Goal: Information Seeking & Learning: Check status

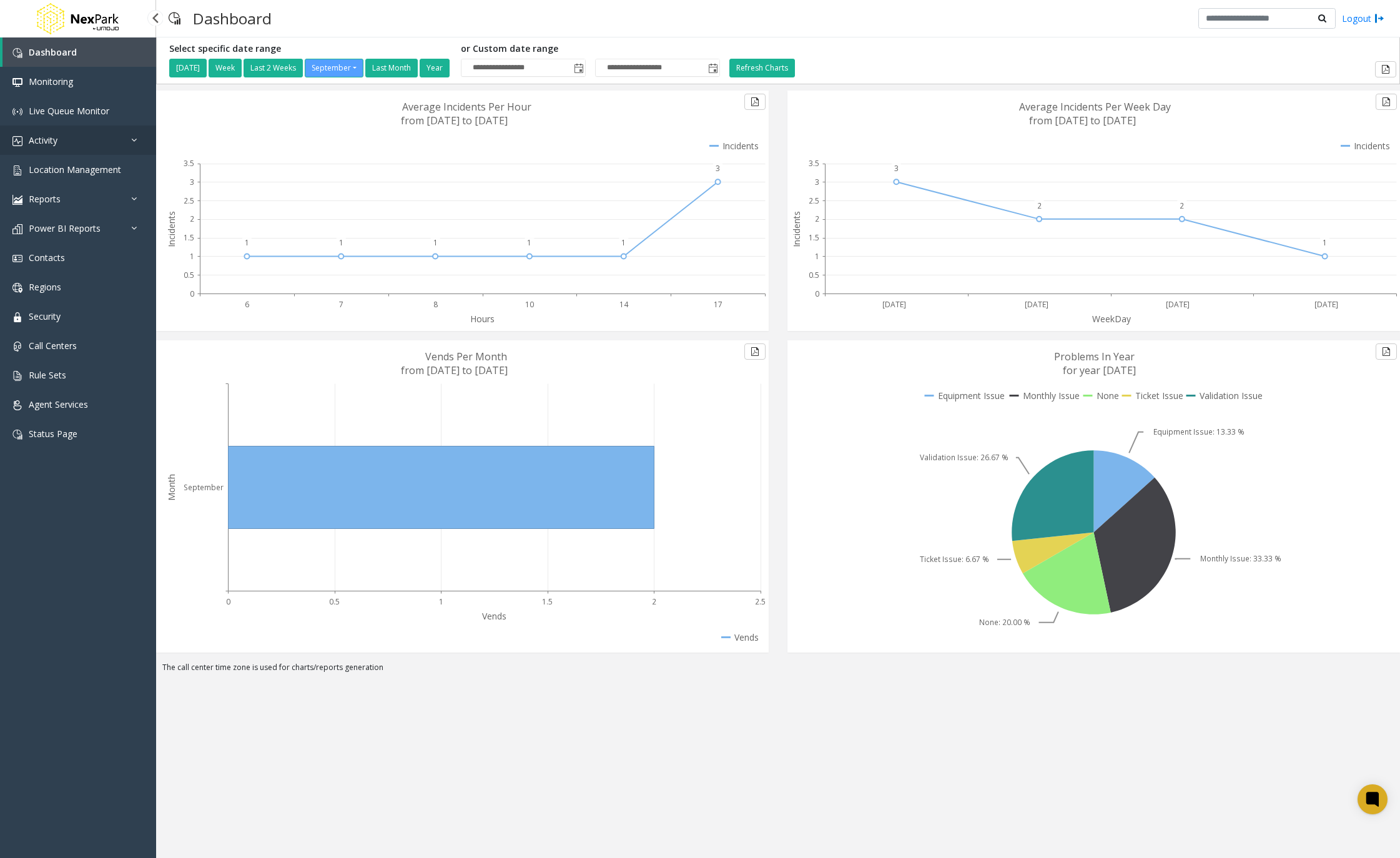
click at [138, 153] on link "Activity" at bounding box center [78, 140] width 156 height 29
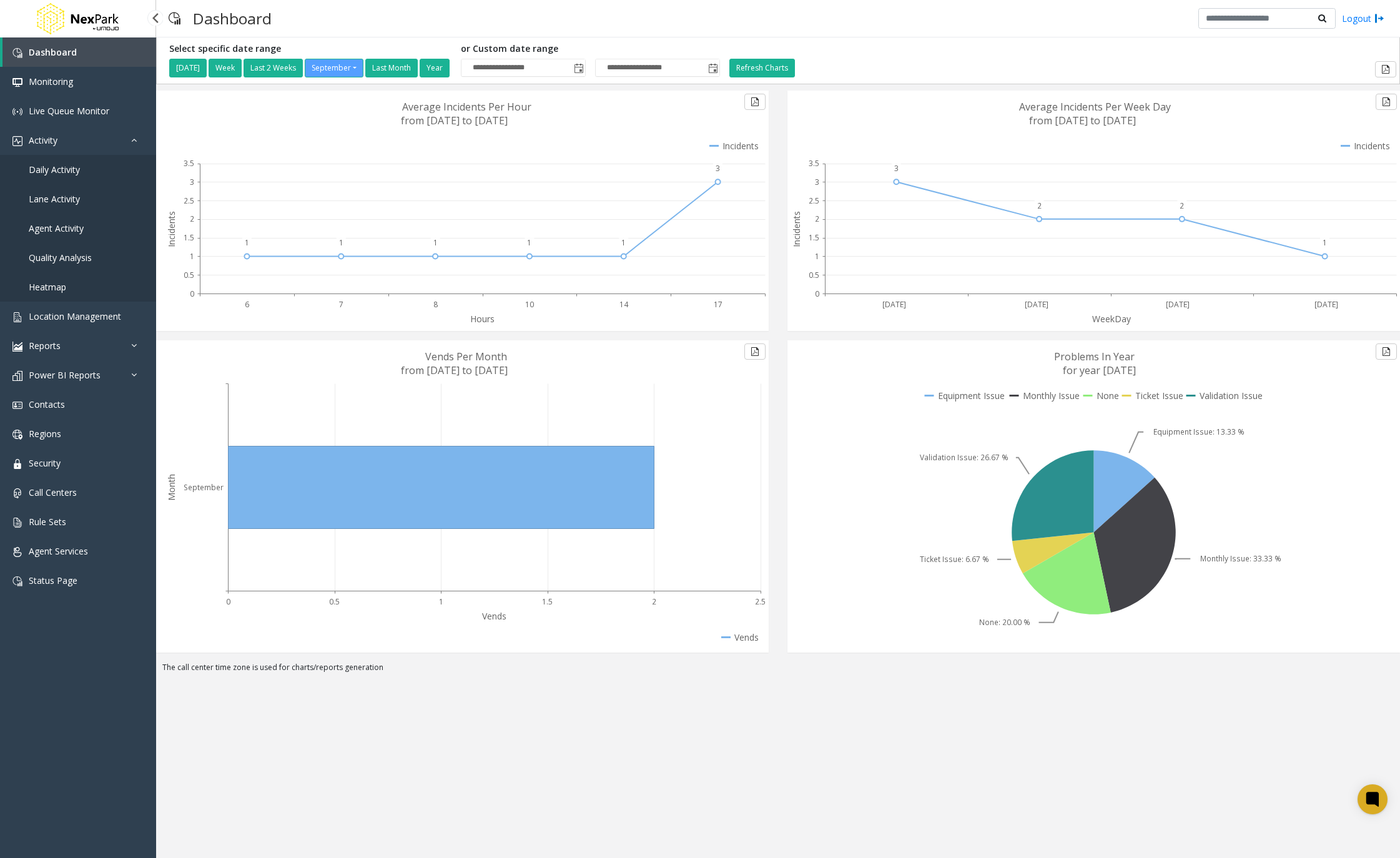
click at [103, 175] on link "Daily Activity" at bounding box center [78, 169] width 156 height 29
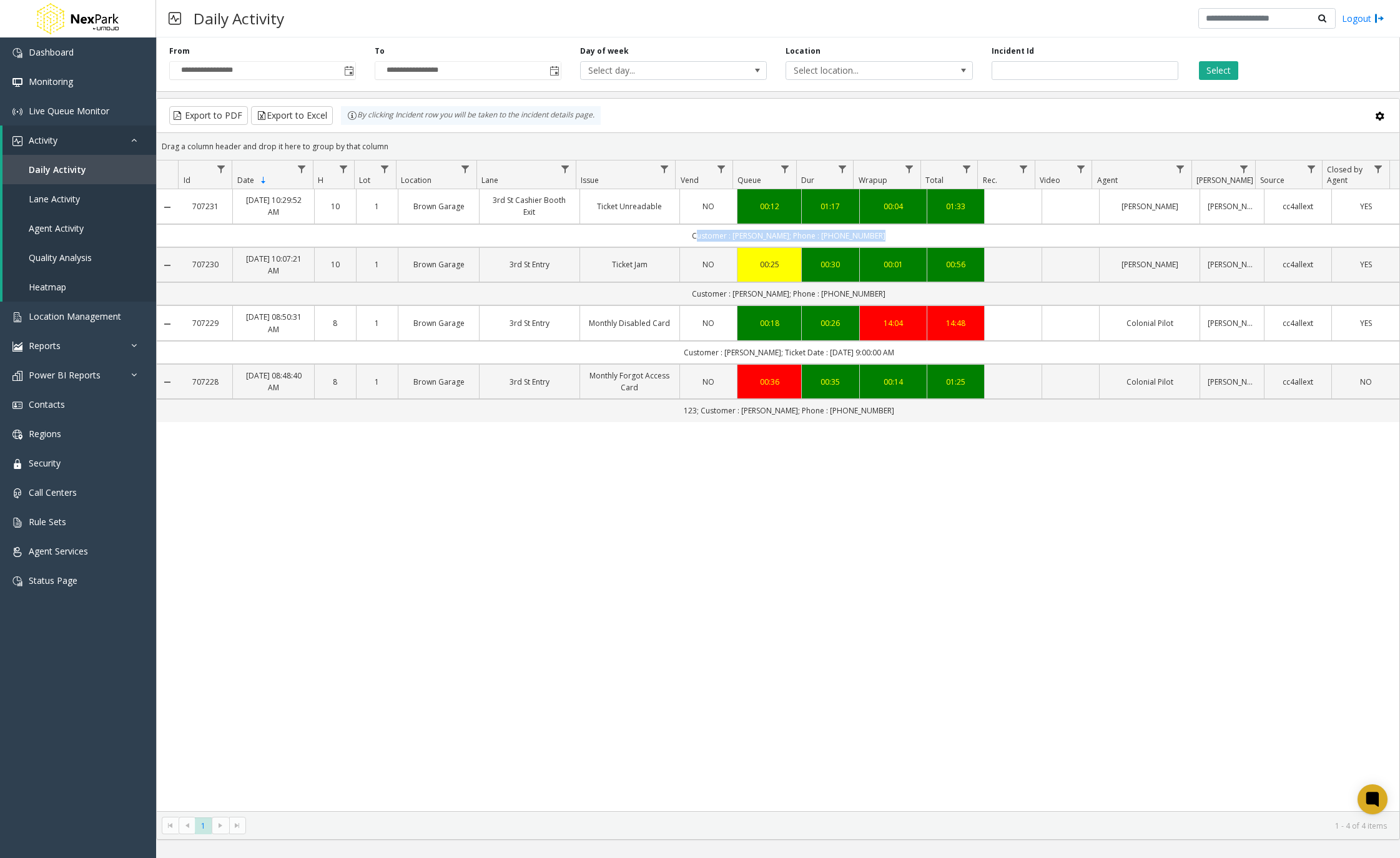
drag, startPoint x: 687, startPoint y: 221, endPoint x: 902, endPoint y: 224, distance: 215.0
click at [902, 224] on td "Customer : [PERSON_NAME]; Phone : [PHONE_NUMBER]" at bounding box center [789, 235] width 1220 height 23
click at [1143, 224] on td "Customer : [PERSON_NAME]; Phone : [PHONE_NUMBER]" at bounding box center [789, 235] width 1220 height 23
drag, startPoint x: 695, startPoint y: 223, endPoint x: 880, endPoint y: 232, distance: 185.2
click at [880, 232] on td "Customer : [PERSON_NAME]; Phone : [PHONE_NUMBER]" at bounding box center [789, 235] width 1220 height 23
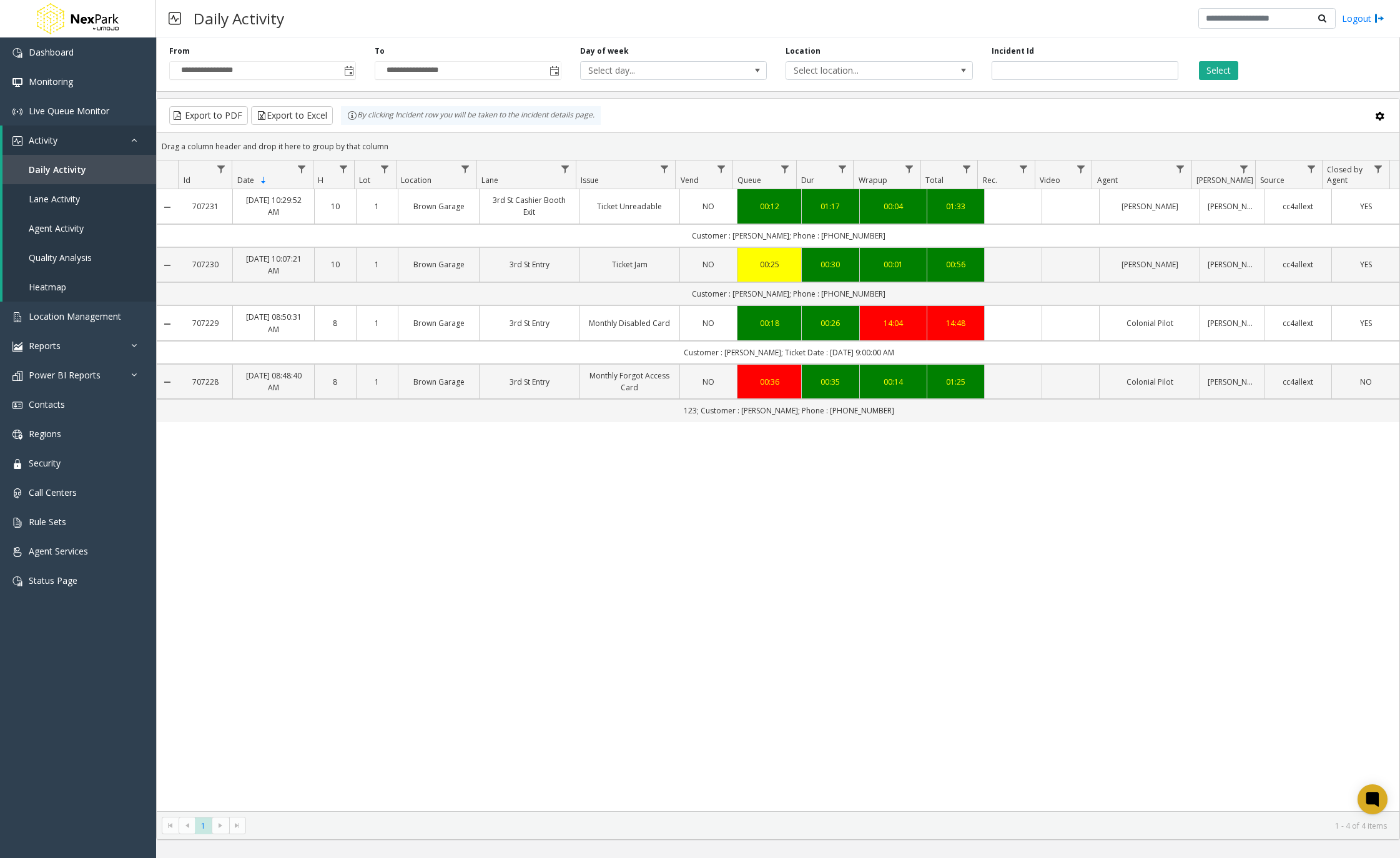
click at [792, 509] on div "707231 [DATE] 10:29:52 AM 10 1 Brown Garage 3rd St Cashier Booth Exit Ticket Un…" at bounding box center [778, 500] width 1242 height 622
click at [1226, 74] on button "Select" at bounding box center [1218, 70] width 39 height 19
click at [1221, 76] on button "Select" at bounding box center [1218, 70] width 39 height 19
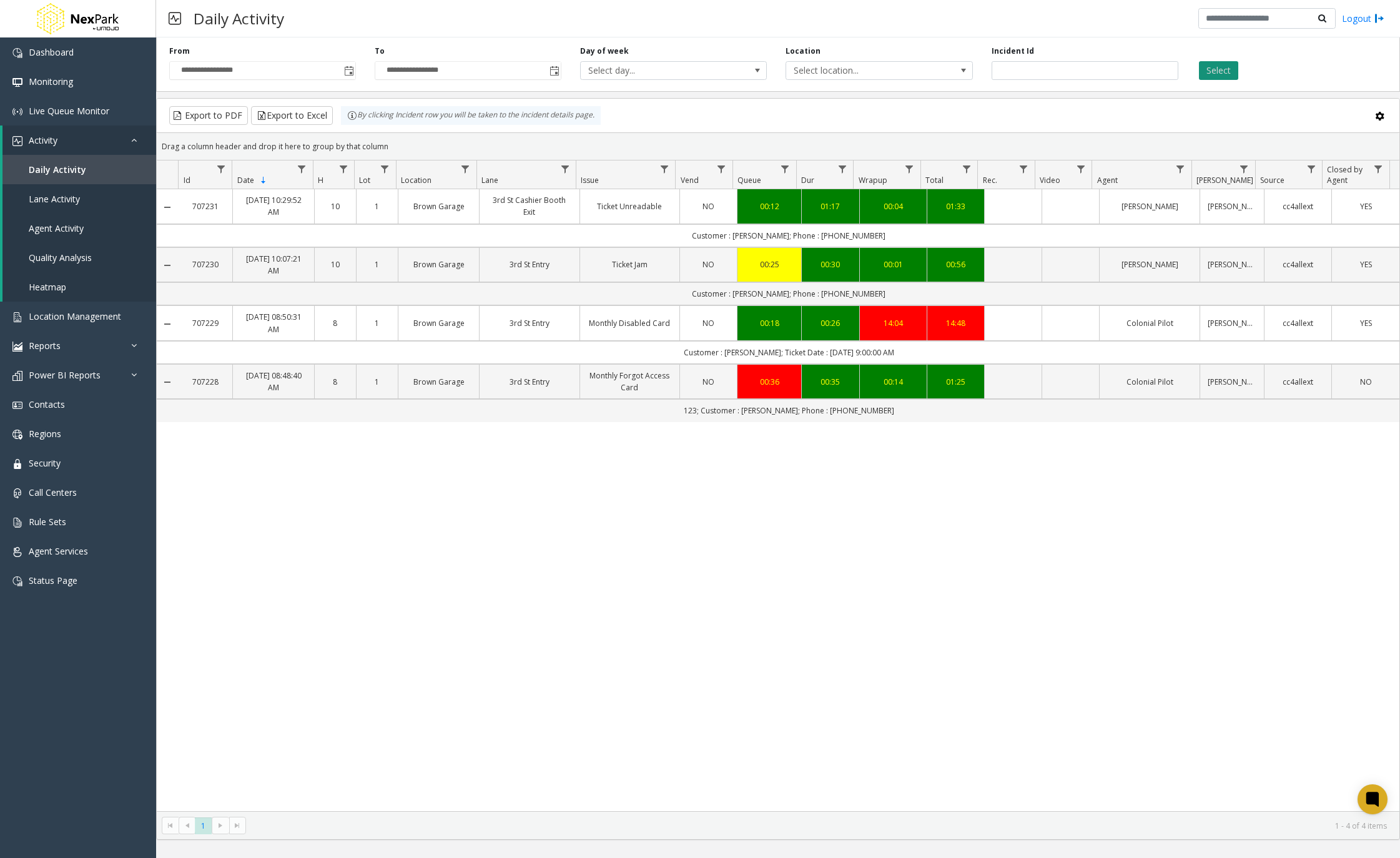
click at [1221, 76] on button "Select" at bounding box center [1218, 70] width 39 height 19
click at [72, 343] on link "Reports" at bounding box center [78, 345] width 156 height 29
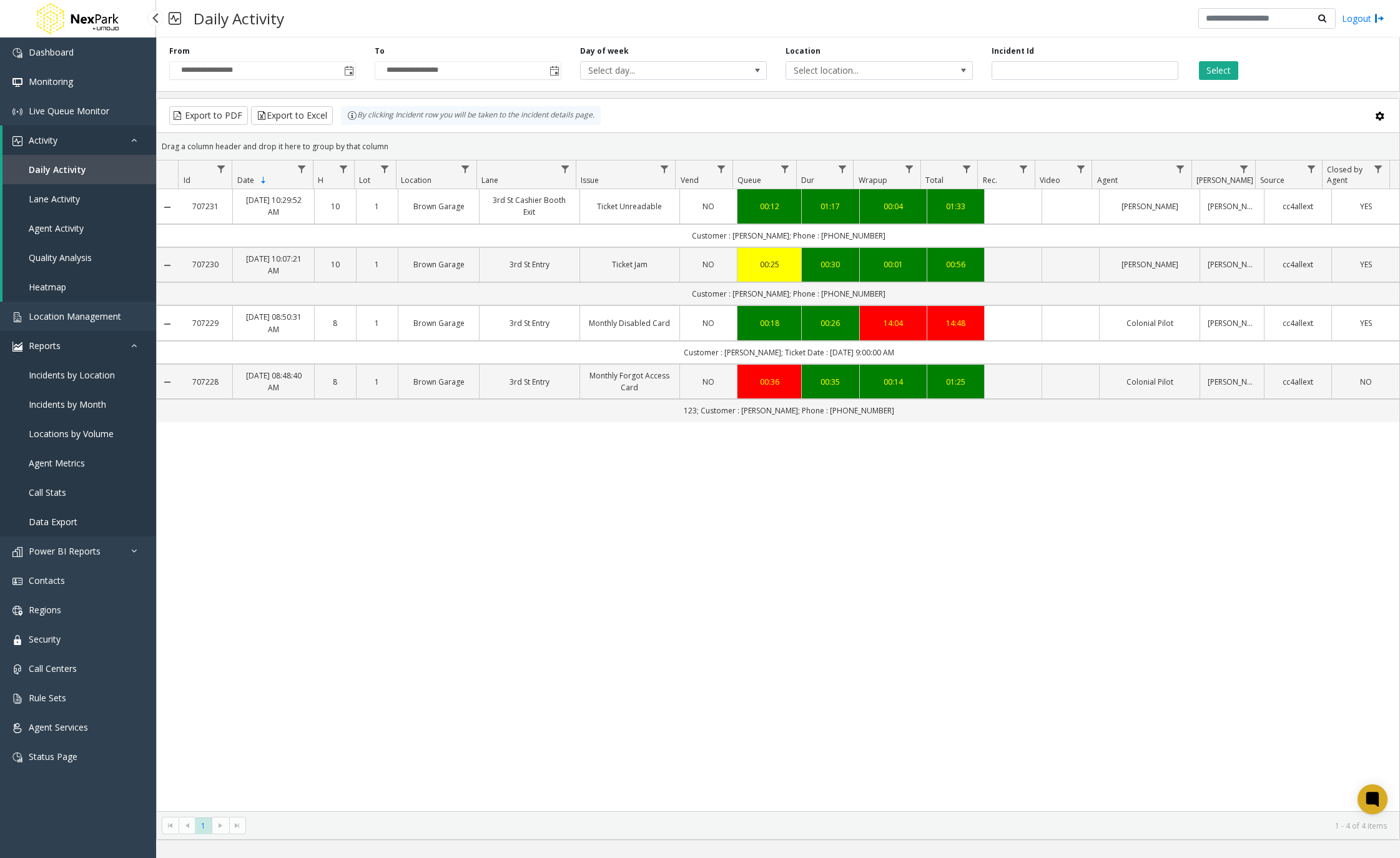
click at [74, 343] on link "Reports" at bounding box center [78, 345] width 156 height 29
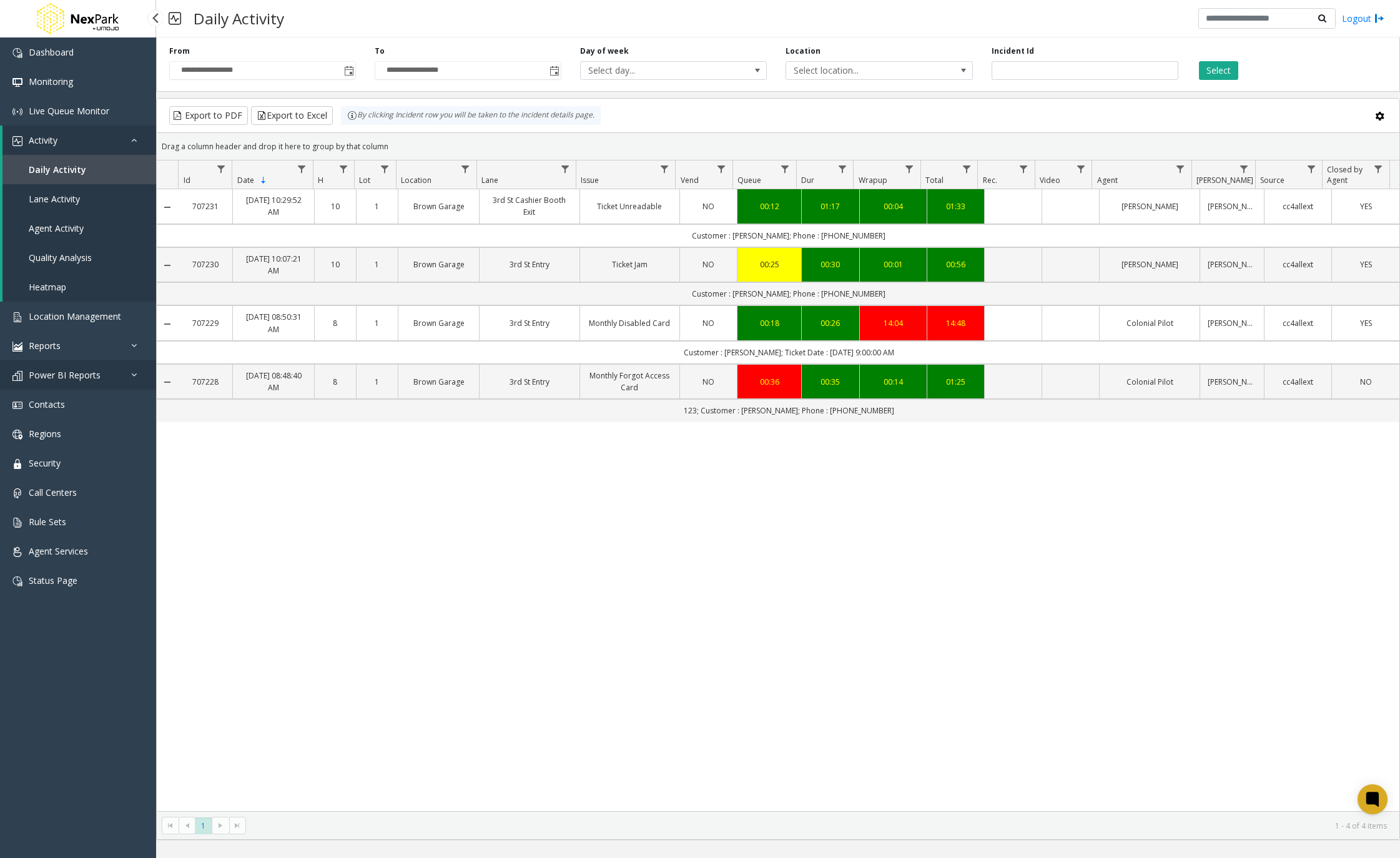
click at [91, 383] on link "Power BI Reports" at bounding box center [78, 374] width 156 height 29
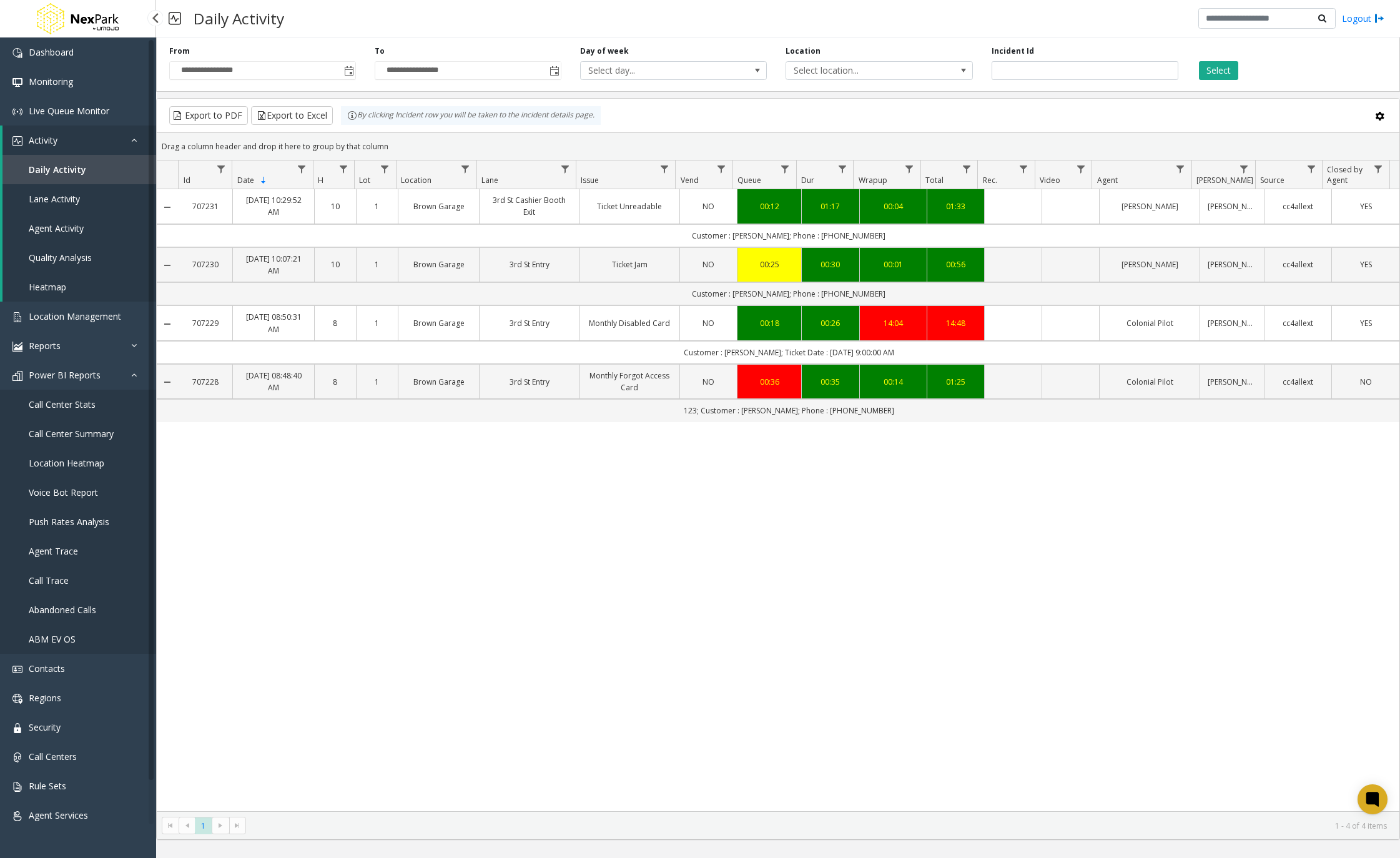
click at [88, 498] on link "Voice Bot Report" at bounding box center [78, 492] width 156 height 29
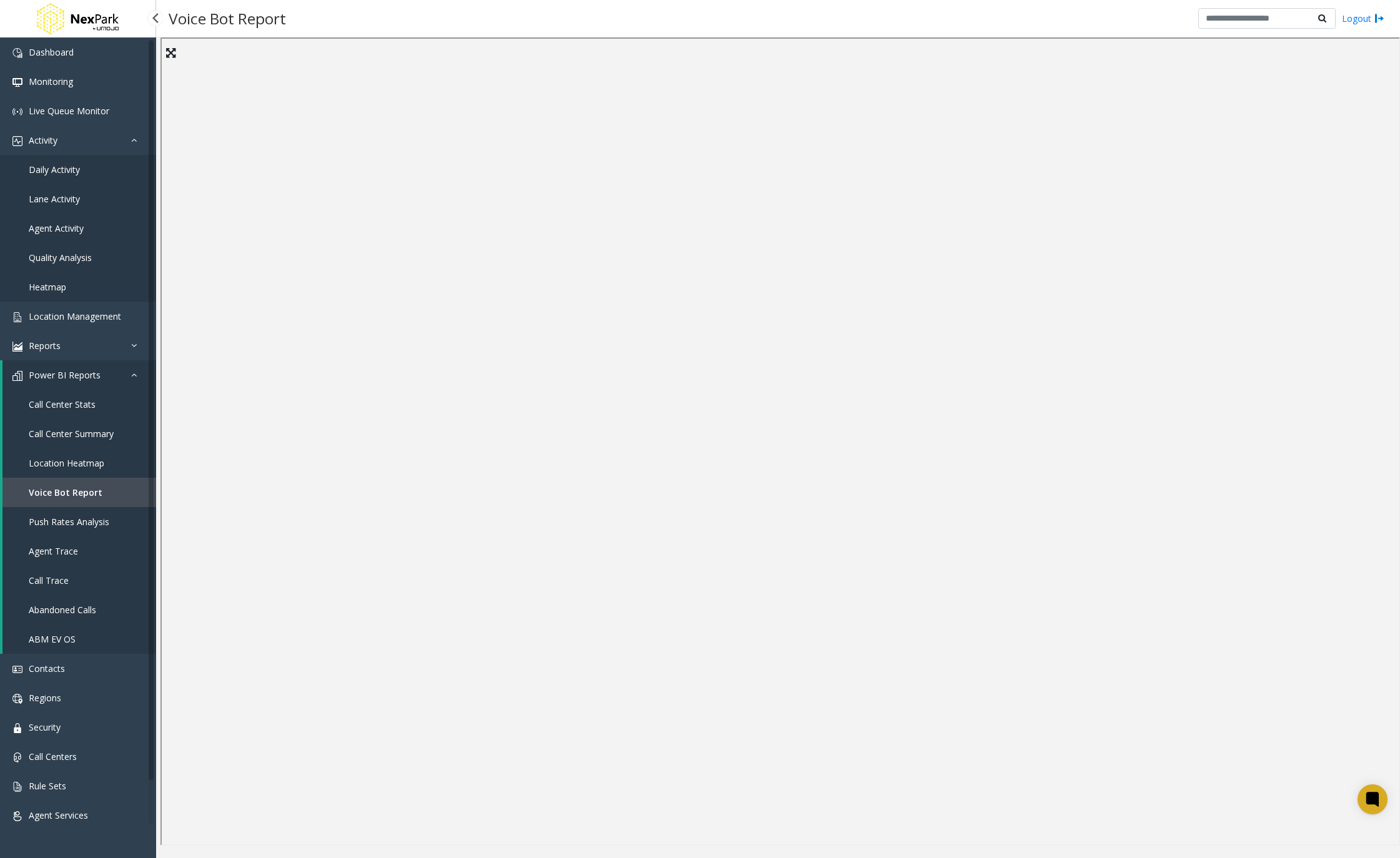
click at [86, 163] on link "Daily Activity" at bounding box center [78, 169] width 156 height 29
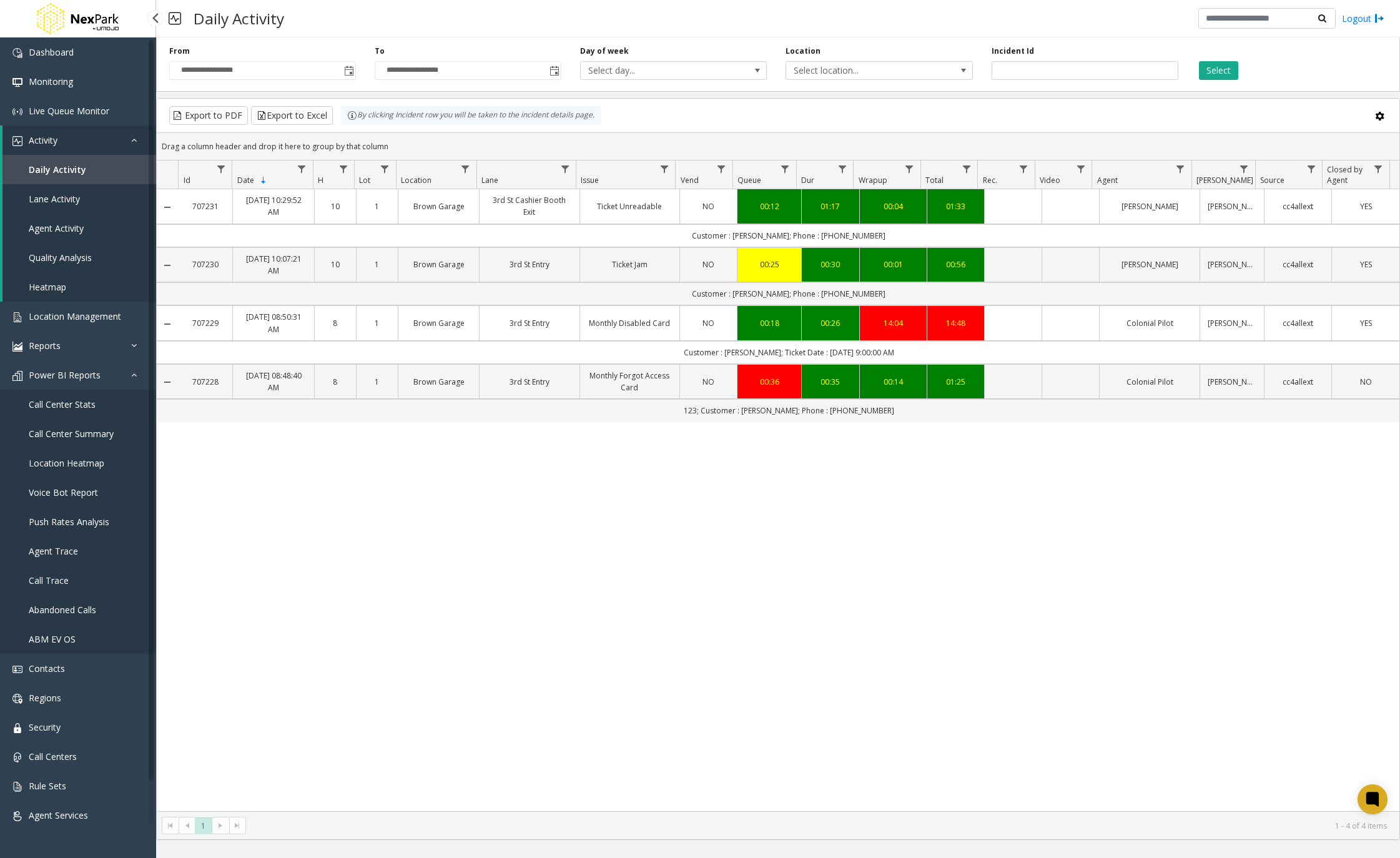
click at [95, 214] on link "Agent Activity" at bounding box center [79, 228] width 154 height 29
